Goal: Transaction & Acquisition: Purchase product/service

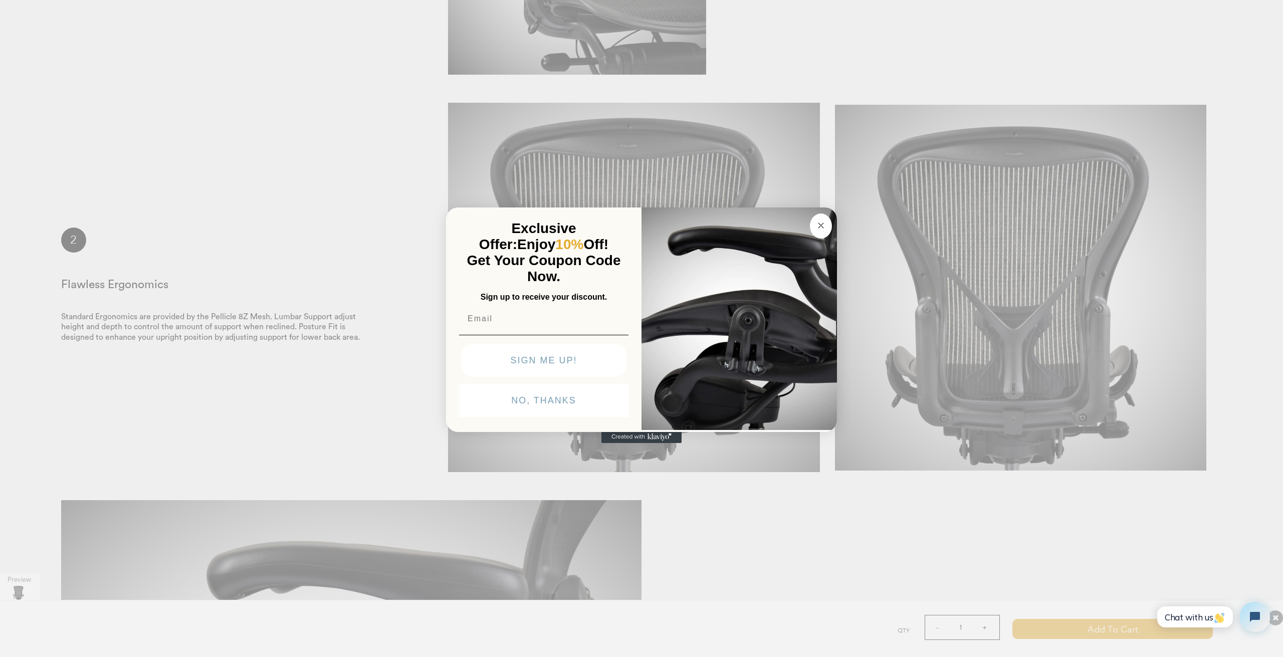
click at [542, 409] on button "NO, THANKS" at bounding box center [543, 400] width 169 height 33
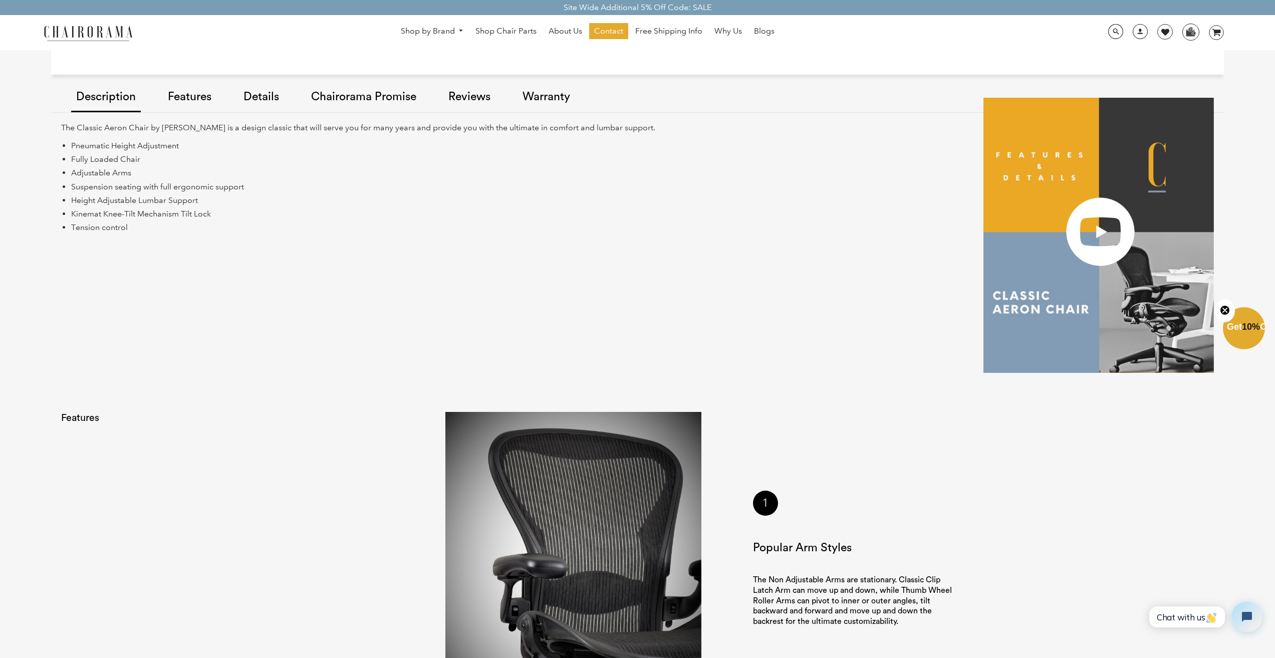
drag, startPoint x: 782, startPoint y: 409, endPoint x: 786, endPoint y: 303, distance: 106.3
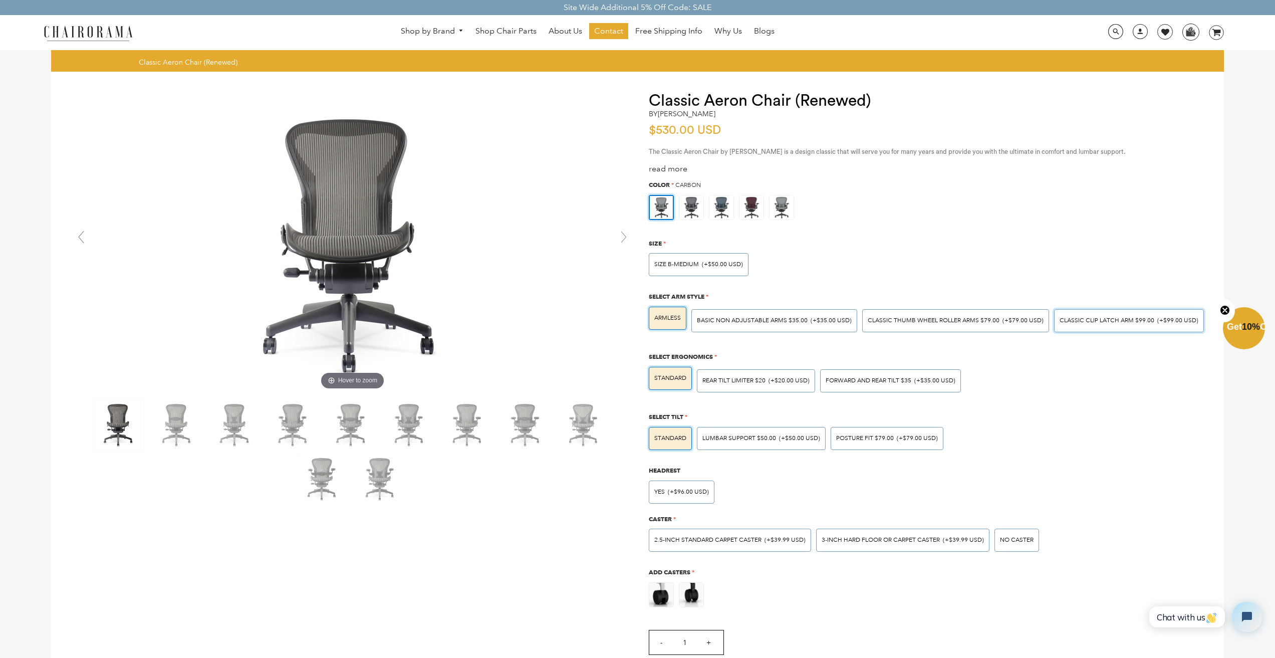
click at [1129, 317] on div "Classic Clip Latch Arm $99.00 (+$99.00 USD)" at bounding box center [1129, 320] width 150 height 23
click at [0, 0] on input "Classic Clip Latch Arm $99.00 (+$99.00 USD)" at bounding box center [0, 0] width 0 height 0
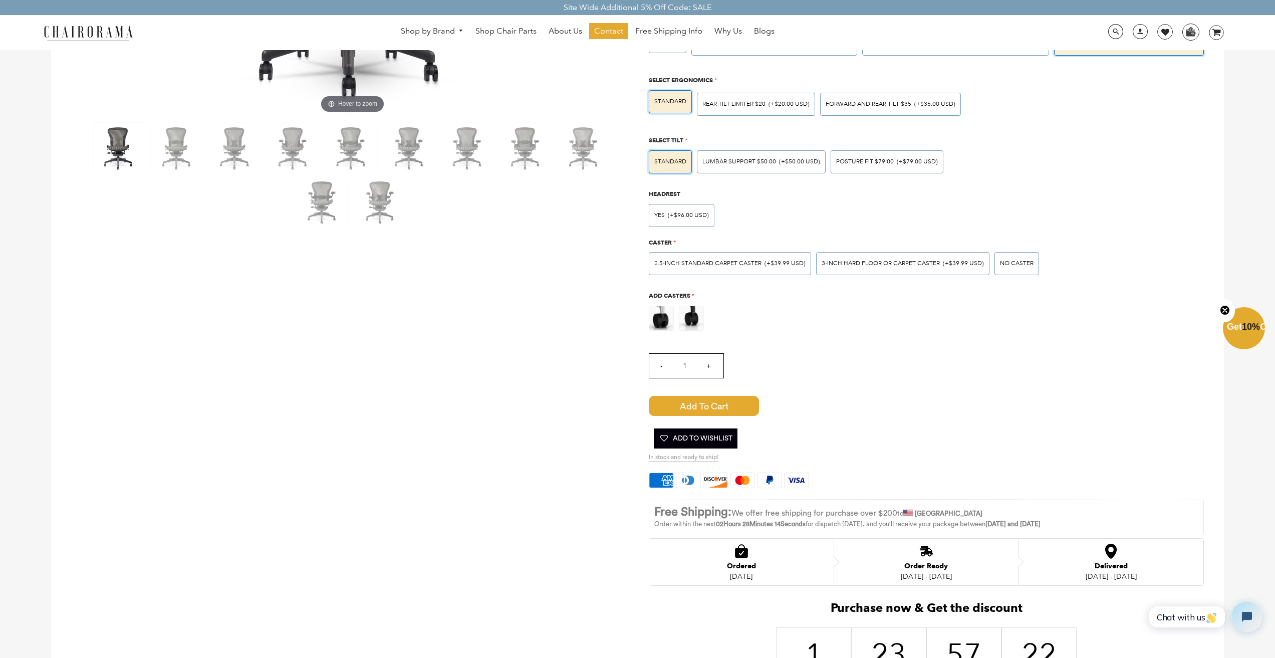
drag, startPoint x: 847, startPoint y: 161, endPoint x: 854, endPoint y: 293, distance: 132.0
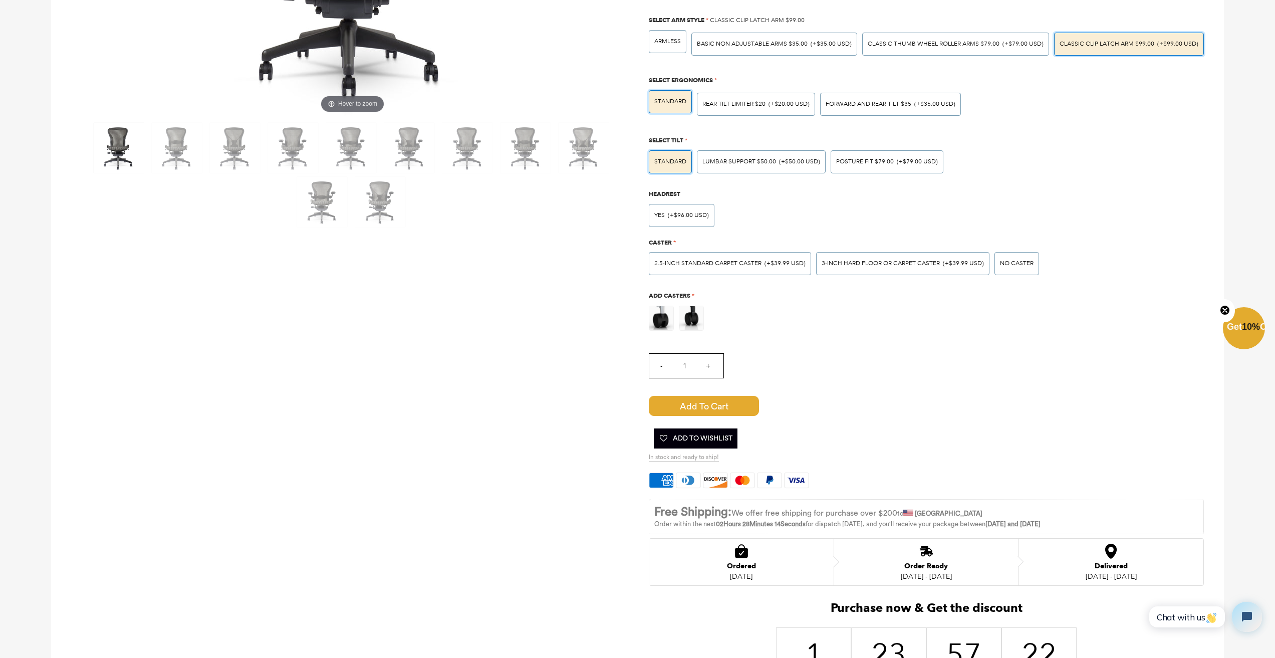
scroll to position [765, 0]
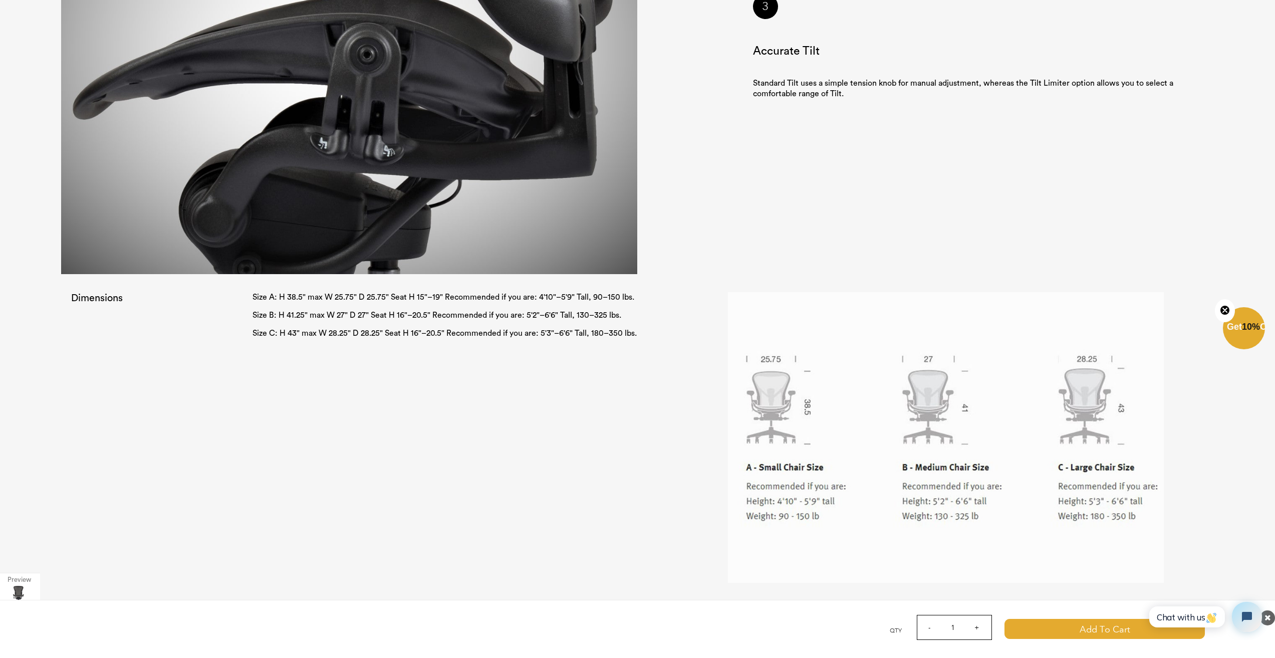
drag, startPoint x: 898, startPoint y: 267, endPoint x: 892, endPoint y: 349, distance: 82.9
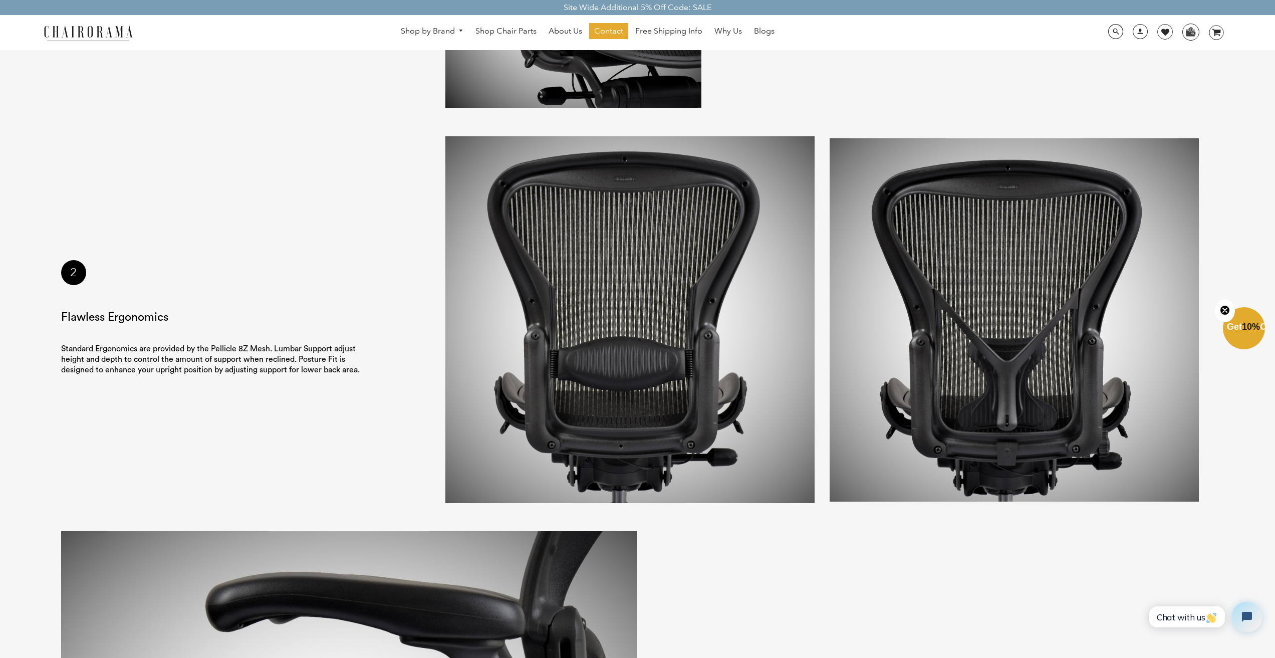
scroll to position [0, 0]
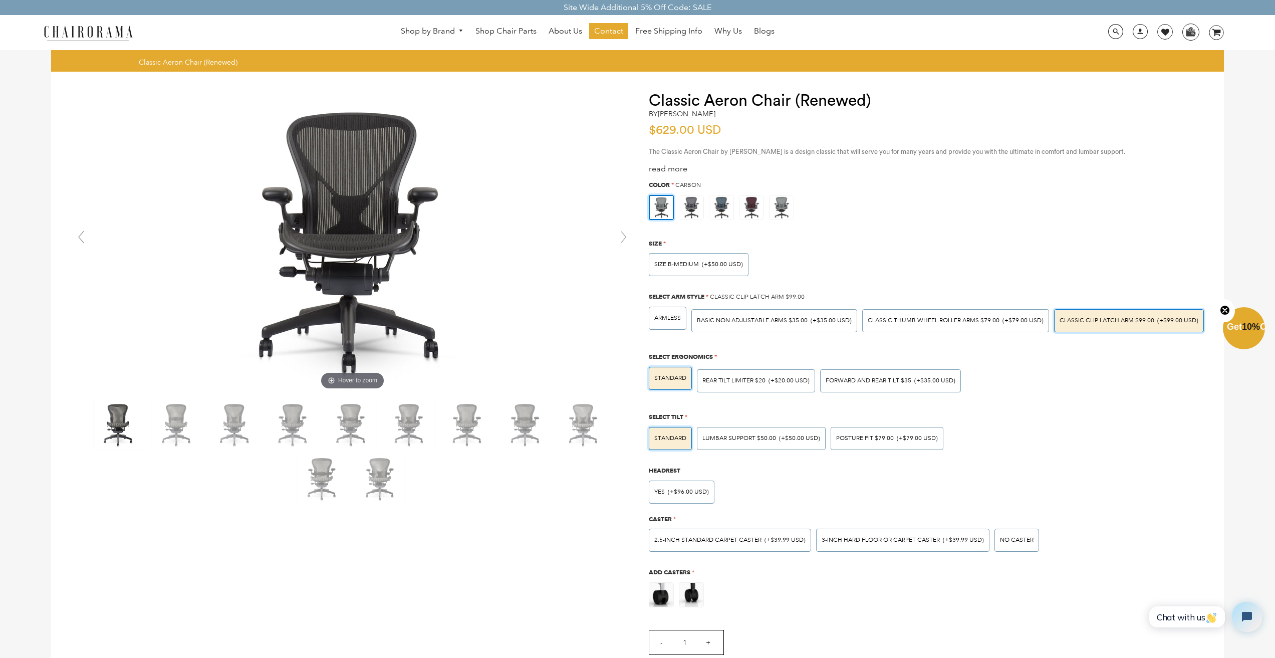
drag, startPoint x: 778, startPoint y: 314, endPoint x: 741, endPoint y: 139, distance: 179.3
click at [998, 319] on div "Classic Thumb Wheel Roller Arms $79.00 (+$79.00 USD)" at bounding box center [956, 321] width 176 height 6
click at [0, 0] on input "Classic Thumb Wheel Roller Arms $79.00 (+$79.00 USD)" at bounding box center [0, 0] width 0 height 0
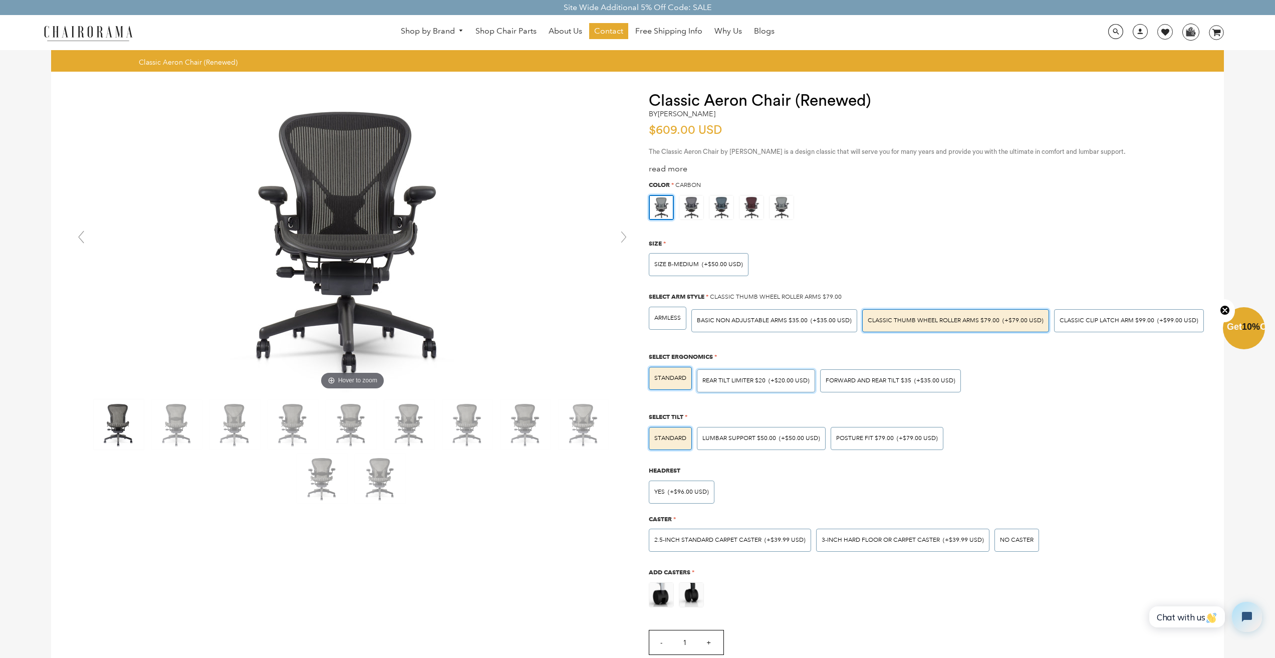
click at [783, 386] on div "Rear Tilt Limiter $20 (+$20.00 USD)" at bounding box center [756, 380] width 118 height 23
click at [0, 0] on input "Rear Tilt Limiter $20 (+$20.00 USD)" at bounding box center [0, 0] width 0 height 0
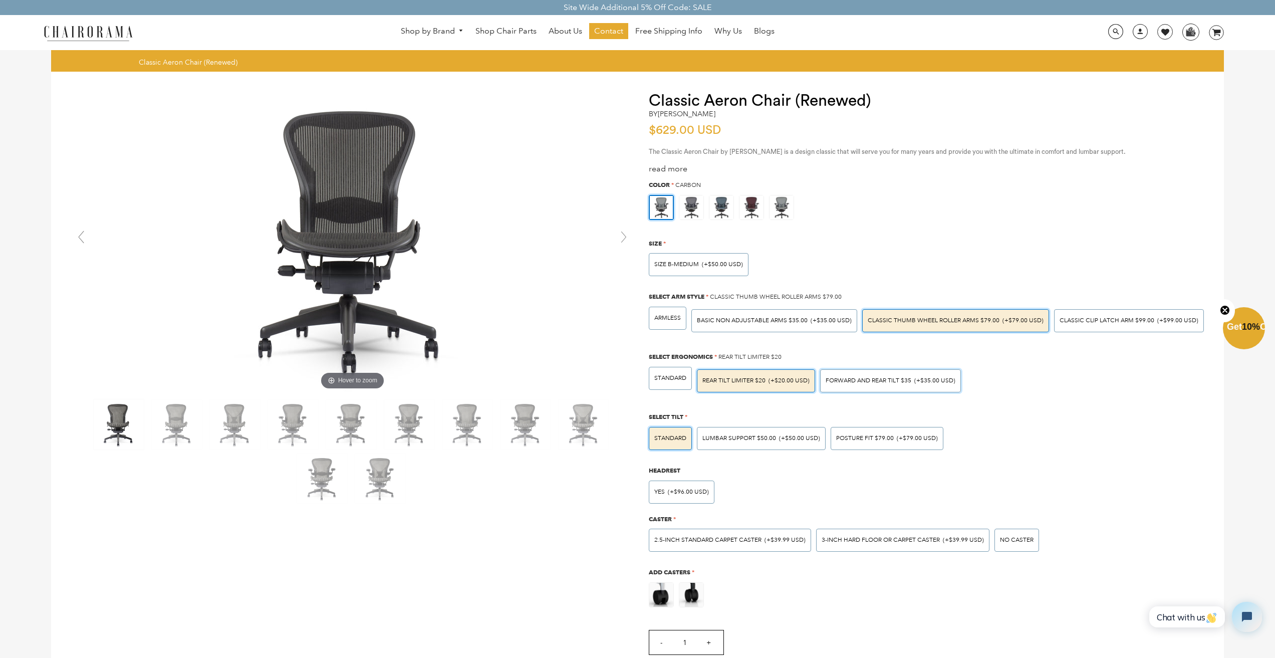
click at [848, 382] on span "Forward And Rear Tilt $35" at bounding box center [869, 381] width 86 height 8
click at [0, 0] on input "Forward And Rear Tilt $35 (+$35.00 USD)" at bounding box center [0, 0] width 0 height 0
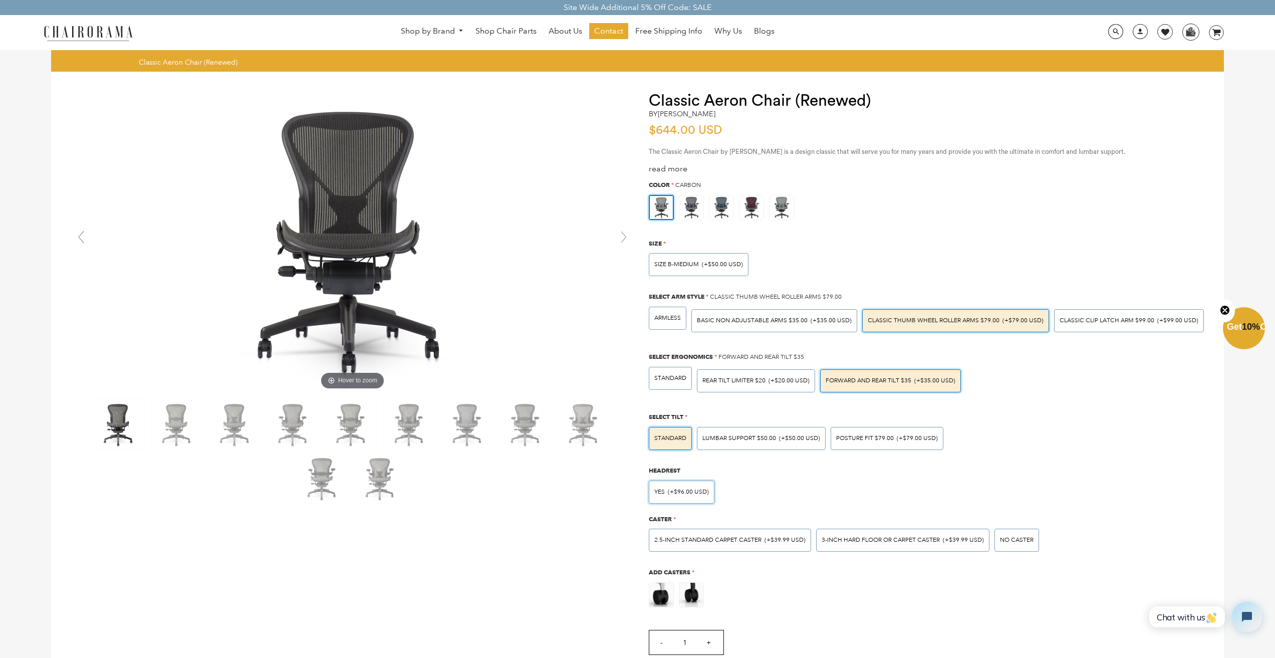
click at [681, 492] on span "(+$96.00 USD)" at bounding box center [688, 492] width 41 height 6
click at [0, 0] on input "Yes (+$96.00 USD)" at bounding box center [0, 0] width 0 height 0
click at [690, 586] on img at bounding box center [691, 595] width 24 height 24
click at [0, 0] on input "radio" at bounding box center [0, 0] width 0 height 0
